Goal: Task Accomplishment & Management: Complete application form

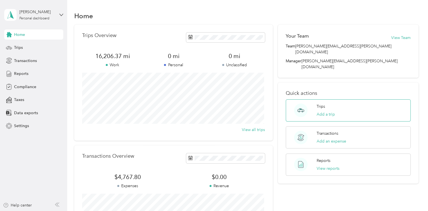
click at [327, 104] on div "Trips Add a trip" at bounding box center [325, 111] width 18 height 14
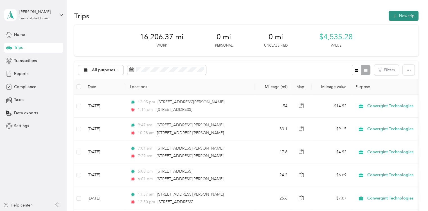
click at [409, 13] on button "New trip" at bounding box center [404, 16] width 30 height 10
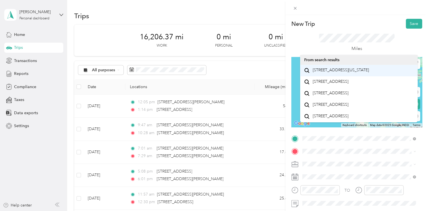
click at [337, 73] on span "[STREET_ADDRESS][US_STATE]" at bounding box center [341, 70] width 56 height 5
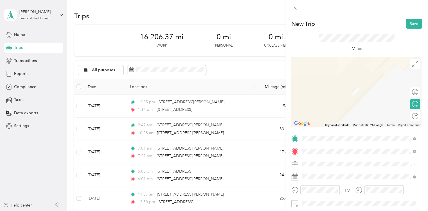
click at [329, 107] on span "[STREET_ADDRESS][PERSON_NAME][US_STATE]" at bounding box center [356, 104] width 87 height 5
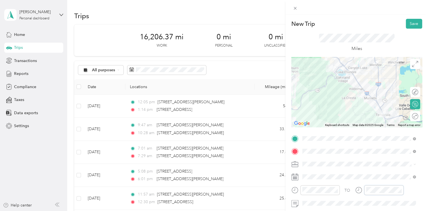
click at [363, 190] on div at bounding box center [379, 191] width 48 height 10
click at [386, 140] on div "47" at bounding box center [387, 144] width 13 height 8
click at [287, 193] on form "New Trip Save This trip cannot be edited because it is either under review, app…" at bounding box center [356, 144] width 143 height 251
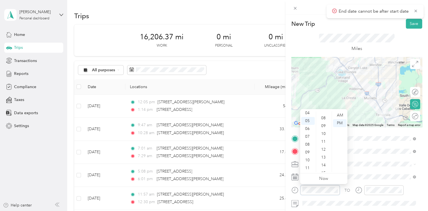
scroll to position [0, 0]
click at [322, 141] on div "03" at bounding box center [323, 139] width 13 height 8
click at [388, 154] on span at bounding box center [361, 151] width 122 height 9
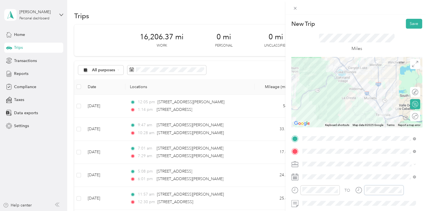
click at [356, 191] on div at bounding box center [379, 191] width 48 height 10
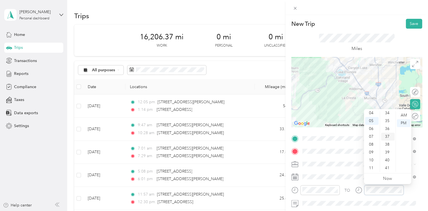
scroll to position [258, 0]
click at [388, 149] on div "37" at bounding box center [387, 149] width 13 height 8
click at [378, 32] on div "Miles" at bounding box center [356, 43] width 131 height 28
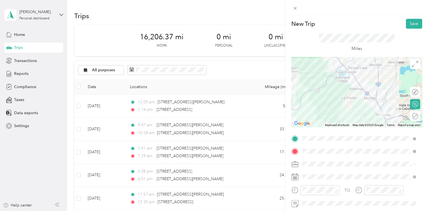
click at [408, 19] on div "New Trip Save This trip cannot be edited because it is either under review, app…" at bounding box center [356, 120] width 143 height 211
click at [408, 22] on button "Save" at bounding box center [414, 24] width 16 height 10
